Goal: Navigation & Orientation: Find specific page/section

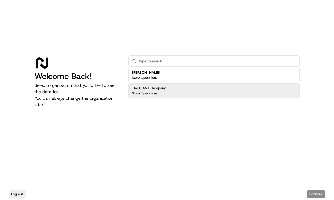
click at [161, 90] on h2 "The GIANT Company" at bounding box center [149, 88] width 34 height 5
click at [313, 193] on button "Continue" at bounding box center [316, 195] width 19 height 8
